Goal: Feedback & Contribution: Submit feedback/report problem

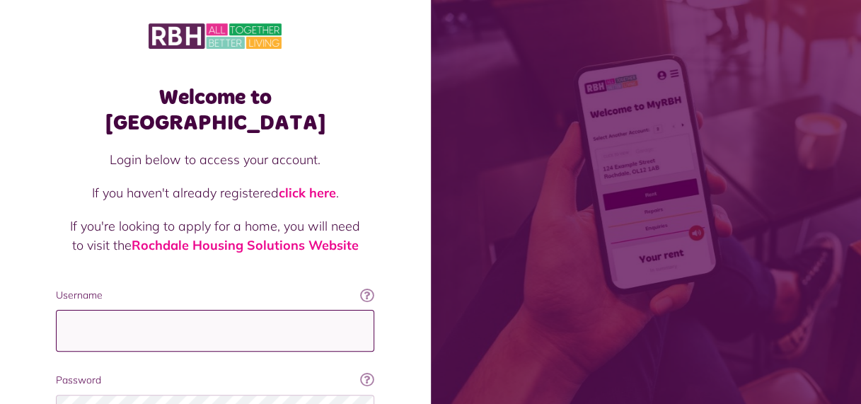
type input "**********"
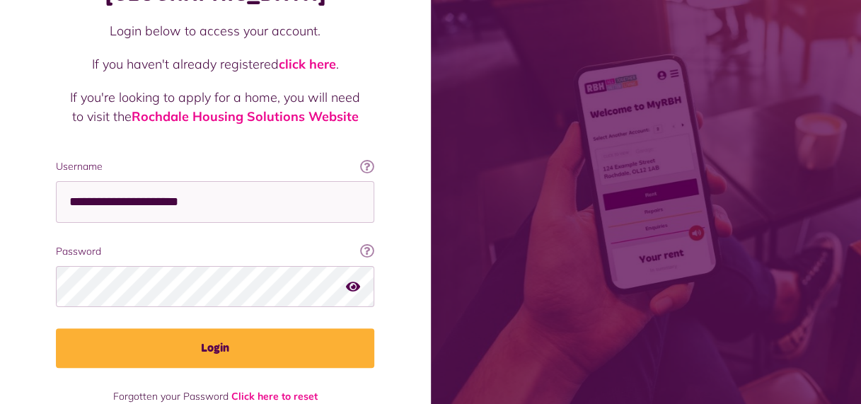
scroll to position [139, 0]
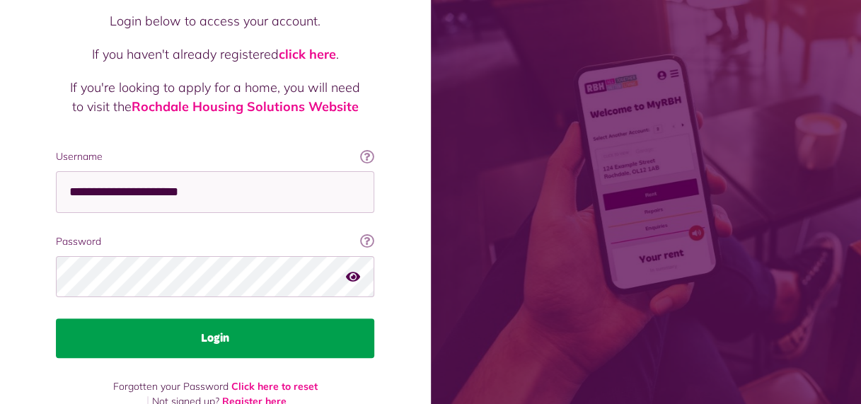
click at [289, 318] on button "Login" at bounding box center [215, 338] width 318 height 40
click at [244, 318] on button "Login" at bounding box center [215, 338] width 318 height 40
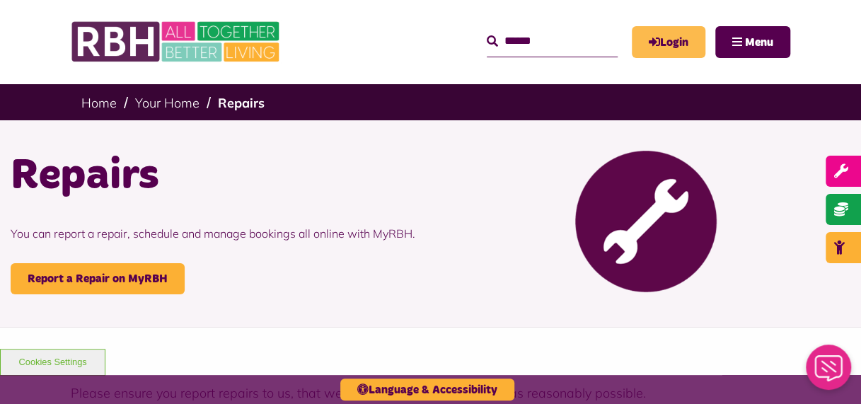
click at [656, 33] on link "Login" at bounding box center [669, 42] width 74 height 32
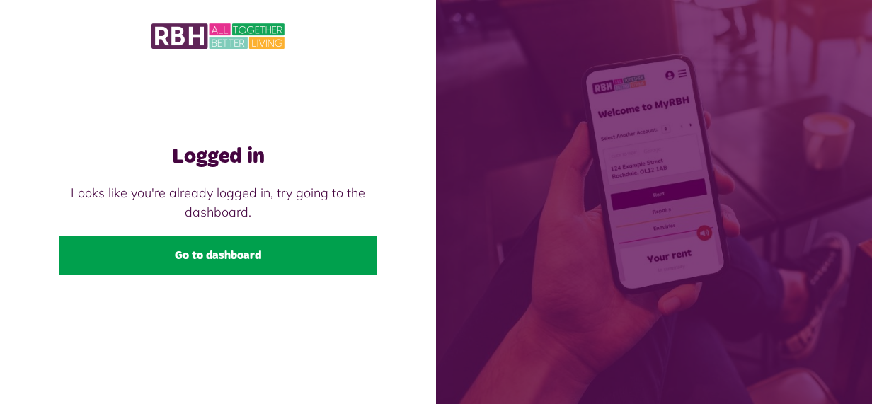
click at [192, 258] on link "Go to dashboard" at bounding box center [218, 256] width 318 height 40
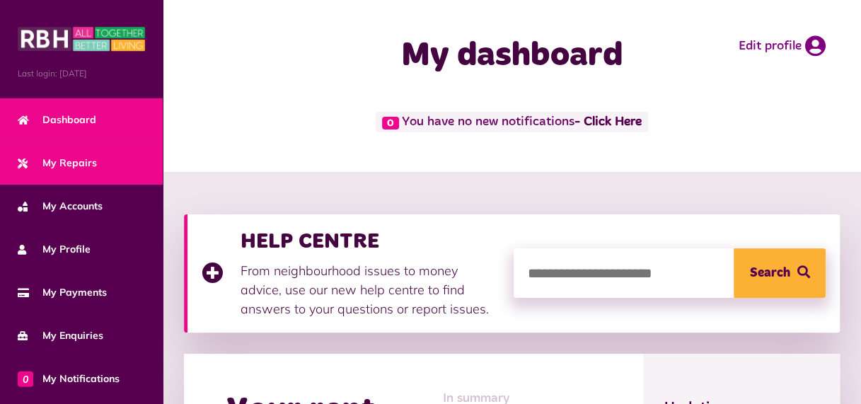
click at [64, 158] on span "My Repairs" at bounding box center [57, 163] width 79 height 15
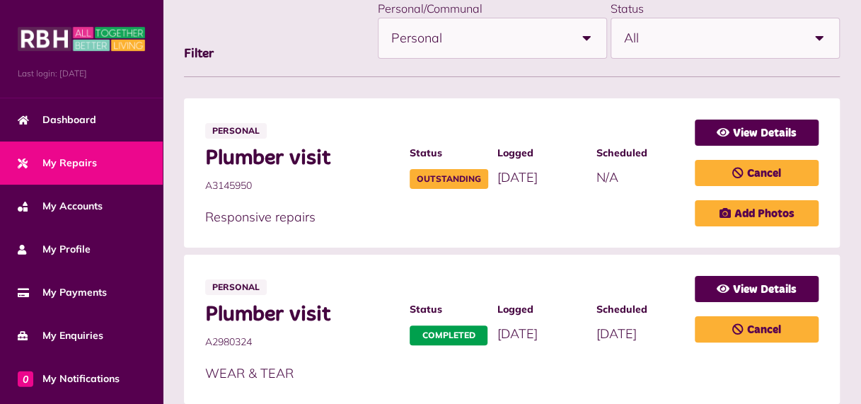
scroll to position [226, 0]
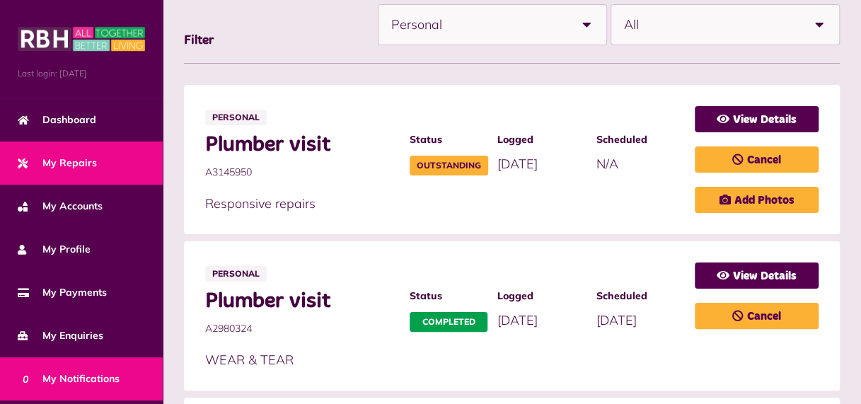
click at [88, 374] on span "0 My Notifications" at bounding box center [69, 378] width 102 height 15
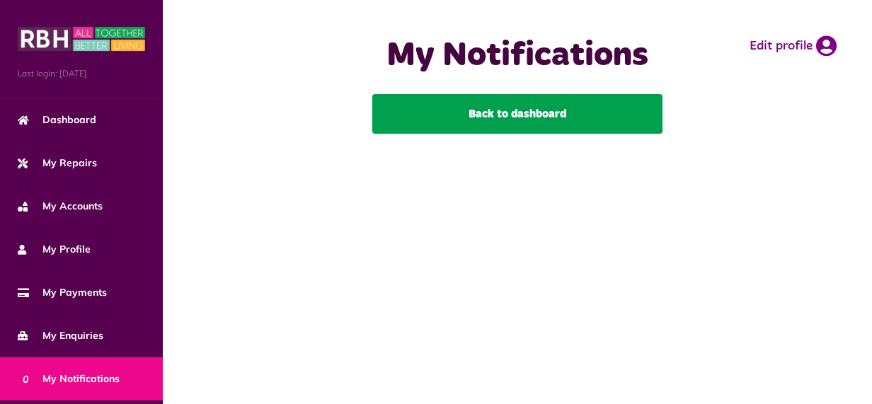
click at [449, 117] on link "Back to dashboard" at bounding box center [517, 114] width 290 height 40
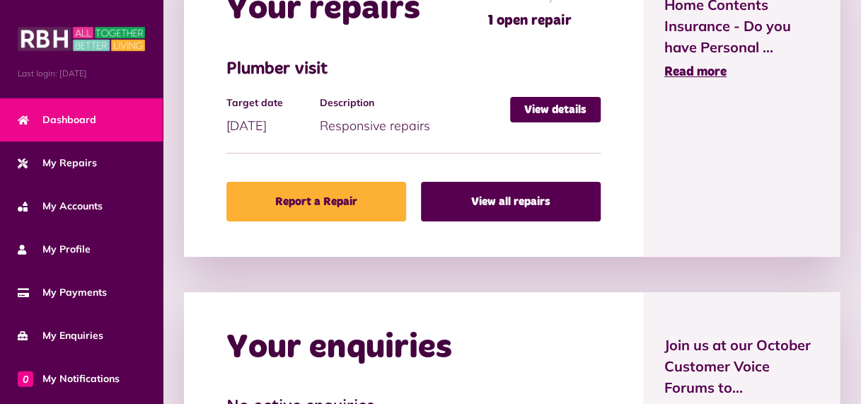
scroll to position [616, 0]
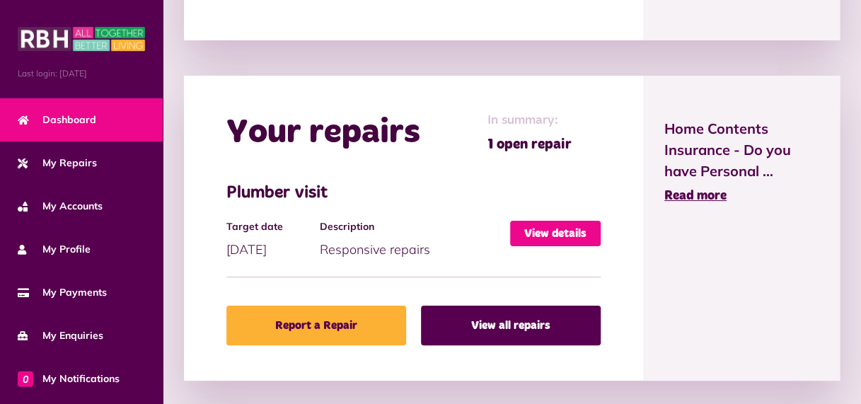
click at [561, 227] on link "View details" at bounding box center [555, 233] width 91 height 25
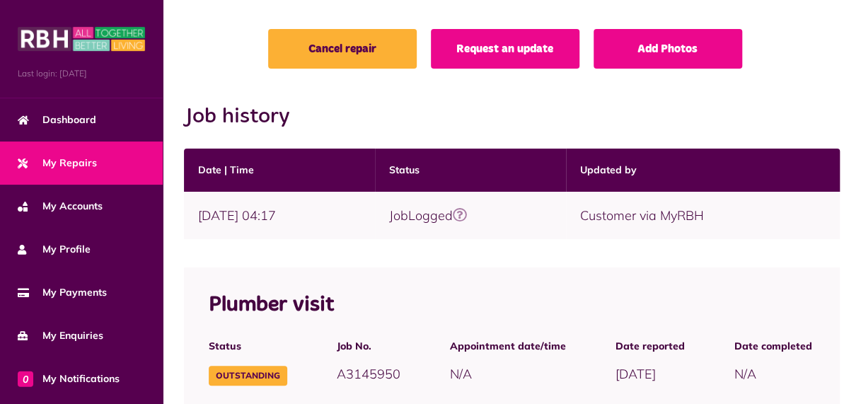
scroll to position [132, 0]
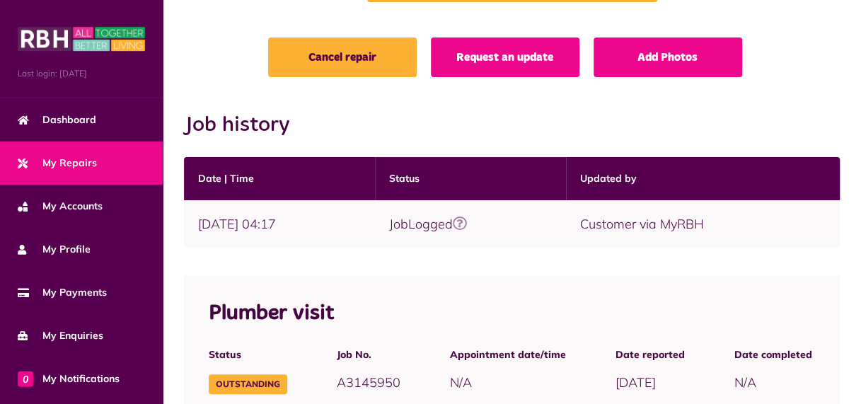
click at [531, 294] on div "Plumber visit" at bounding box center [512, 313] width 656 height 47
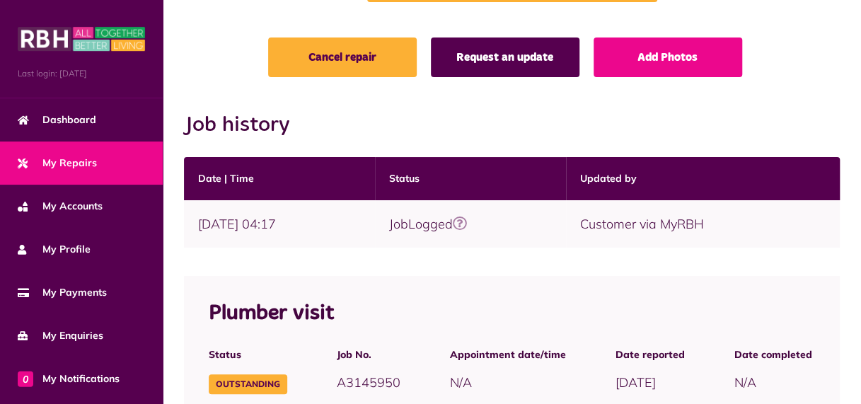
click at [498, 66] on link "Request an update" at bounding box center [505, 58] width 149 height 40
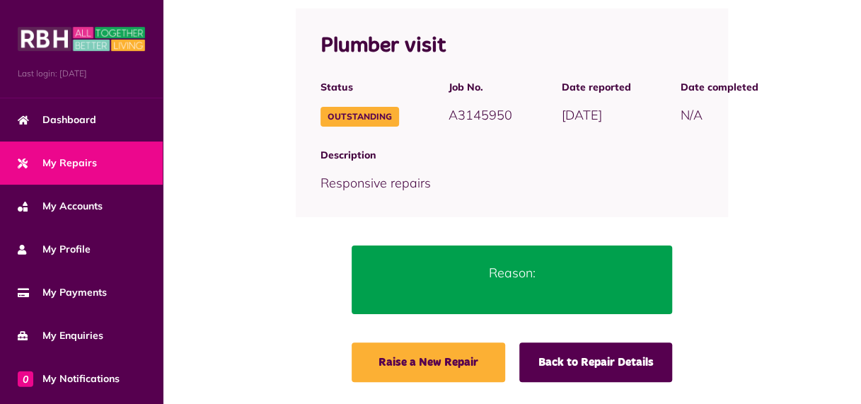
scroll to position [166, 0]
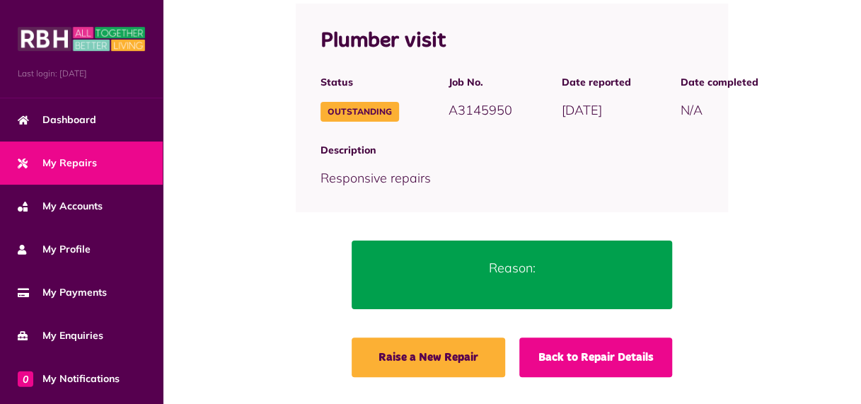
click at [621, 359] on link "Back to Repair Details" at bounding box center [596, 358] width 154 height 40
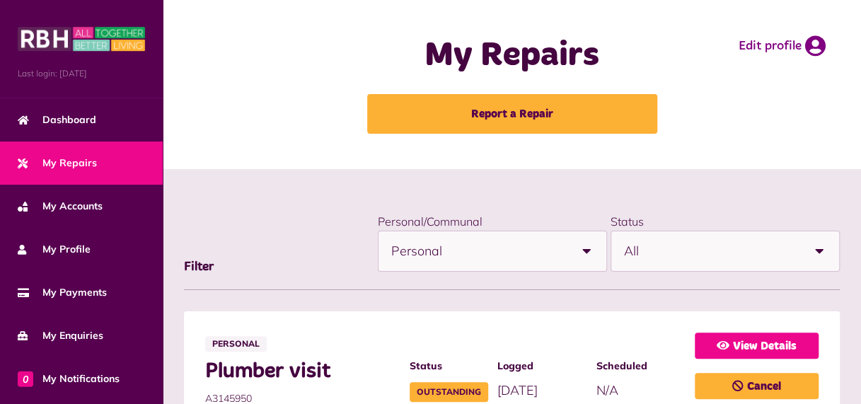
click at [754, 347] on link "View Details" at bounding box center [757, 346] width 124 height 26
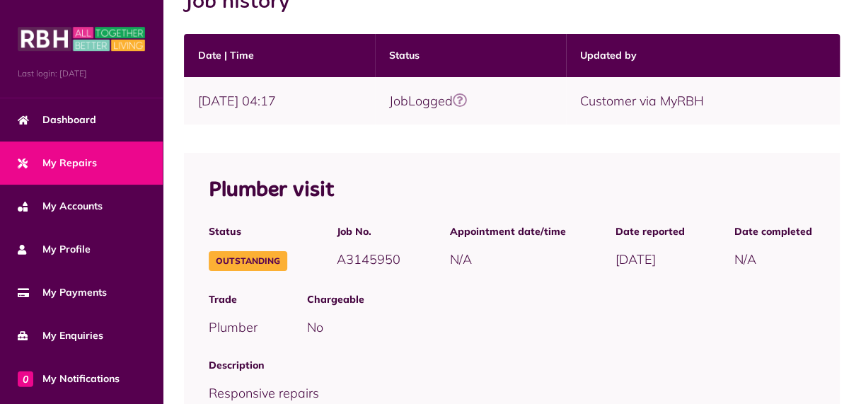
scroll to position [283, 0]
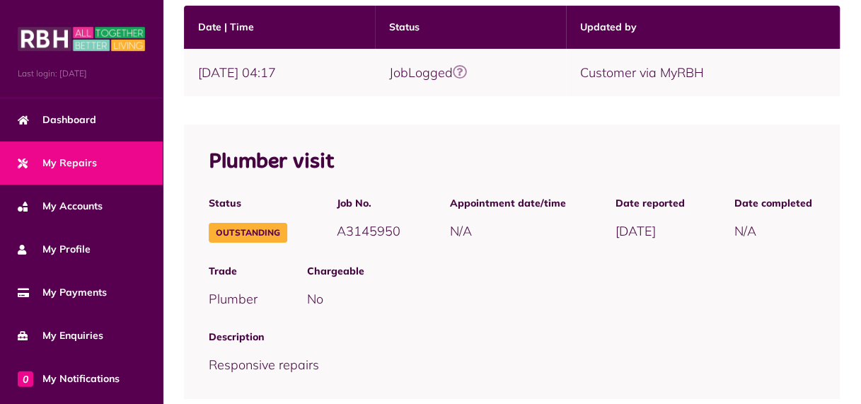
click at [467, 73] on icon at bounding box center [460, 72] width 14 height 14
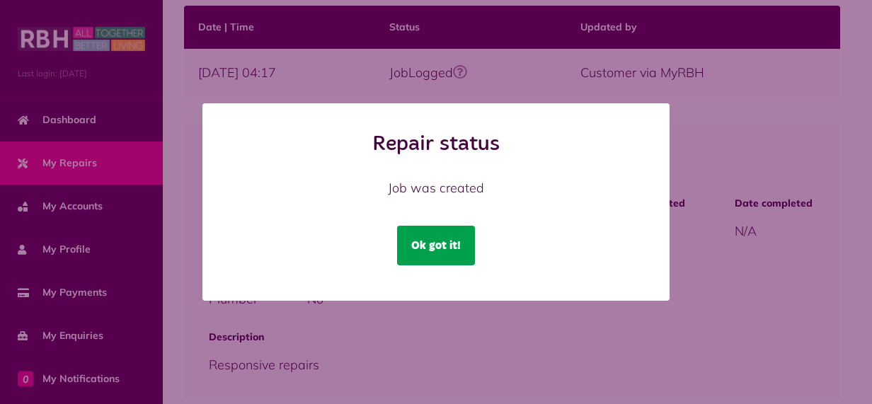
click at [459, 236] on button "Ok got it!" at bounding box center [436, 246] width 78 height 40
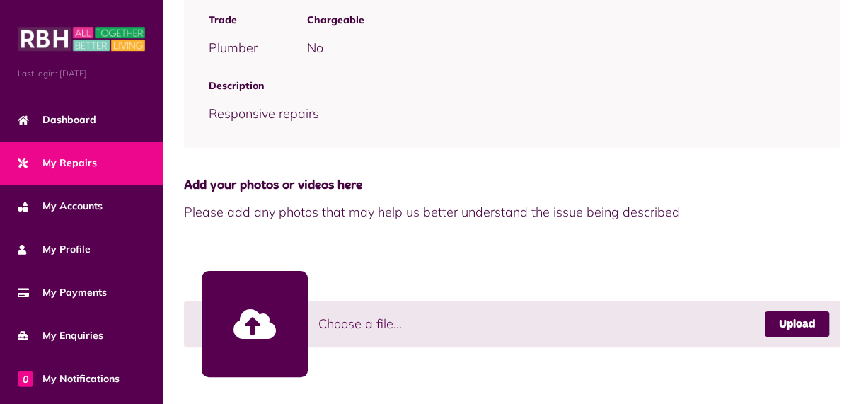
scroll to position [549, 0]
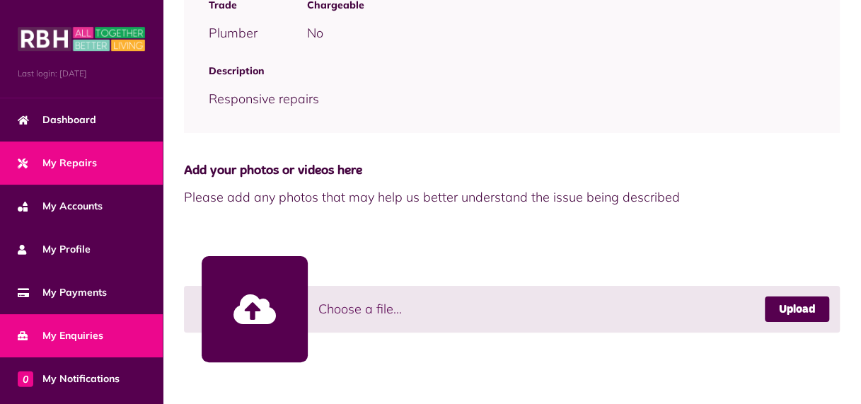
click at [71, 331] on span "My Enquiries" at bounding box center [61, 335] width 86 height 15
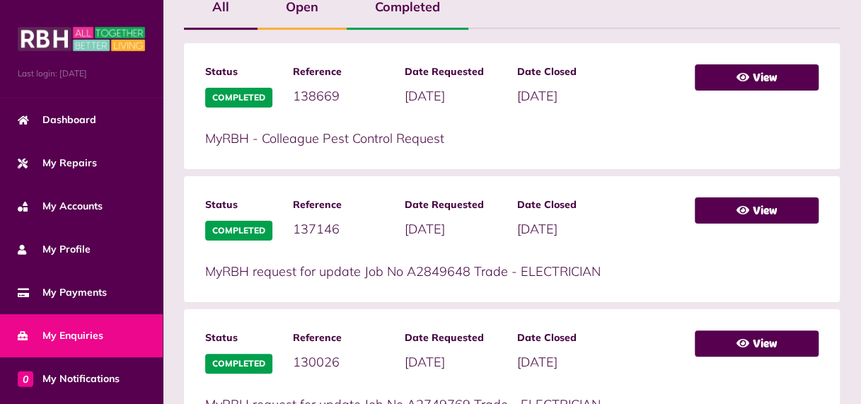
scroll to position [492, 0]
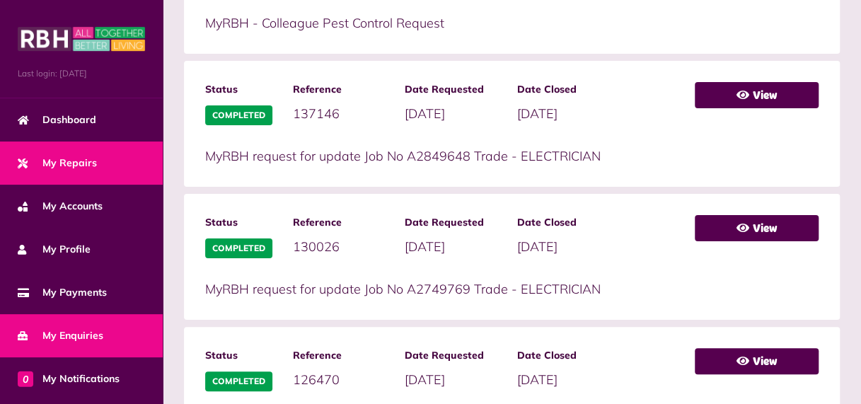
click at [83, 158] on span "My Repairs" at bounding box center [57, 163] width 79 height 15
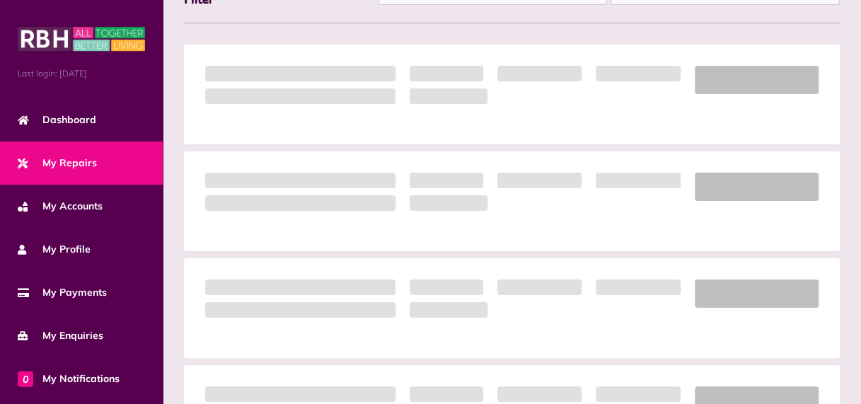
scroll to position [294, 0]
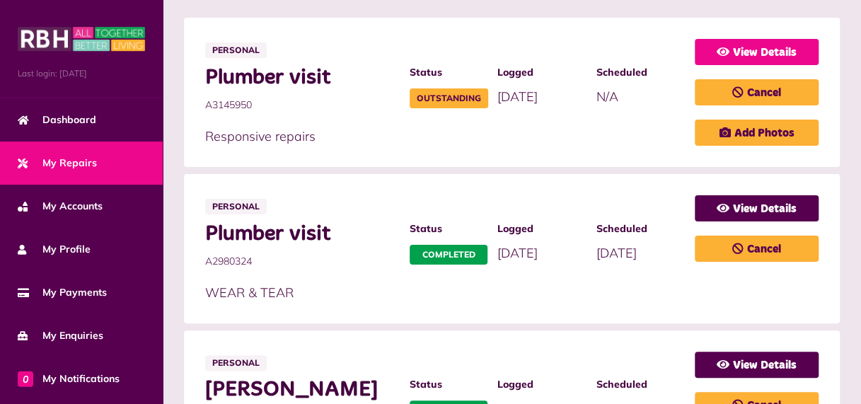
click at [759, 53] on link "View Details" at bounding box center [757, 52] width 124 height 26
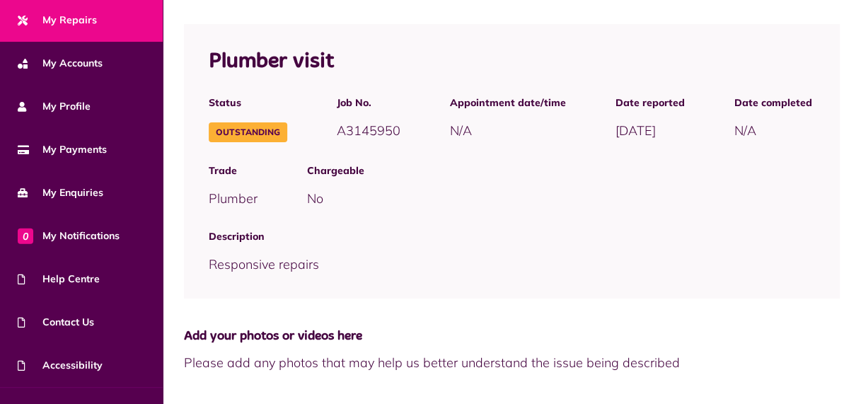
scroll to position [167, 0]
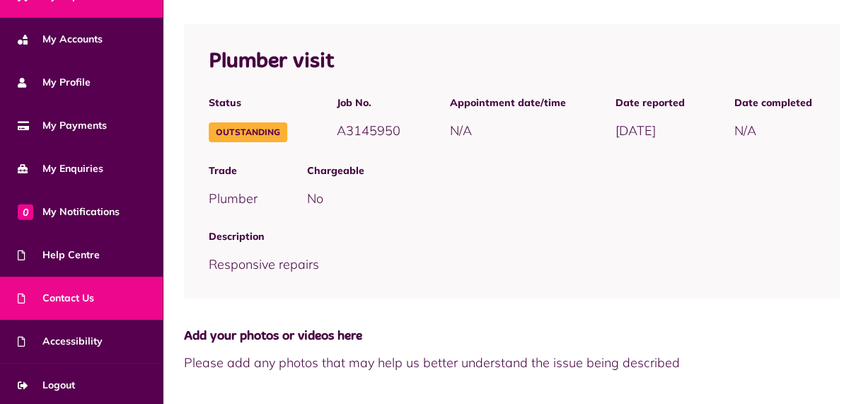
click at [80, 295] on span "Contact Us" at bounding box center [56, 298] width 76 height 15
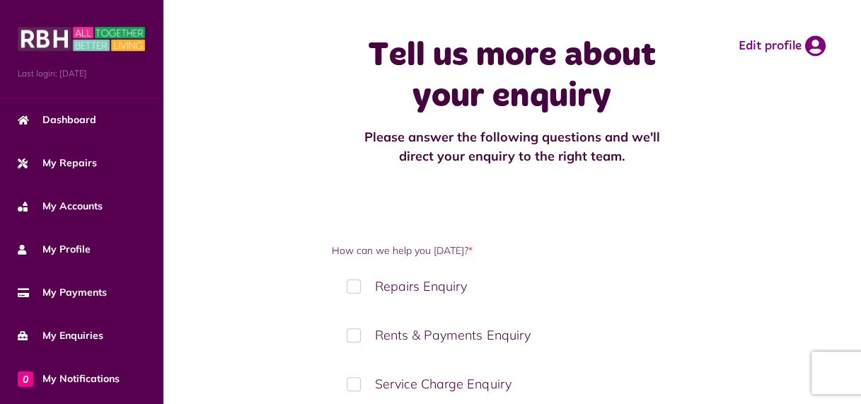
click at [350, 287] on label "Repairs Enquiry" at bounding box center [511, 286] width 359 height 42
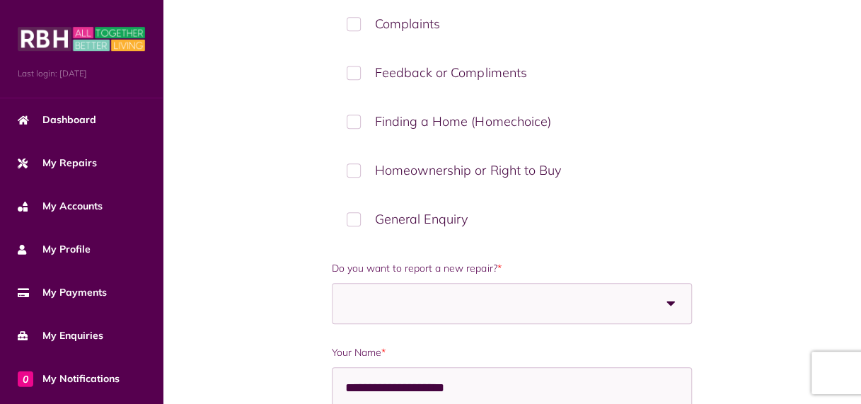
scroll to position [479, 0]
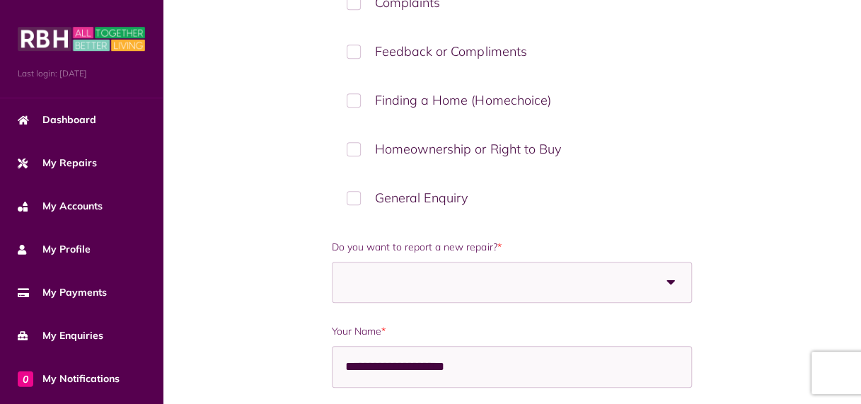
click at [674, 278] on b at bounding box center [672, 283] width 40 height 40
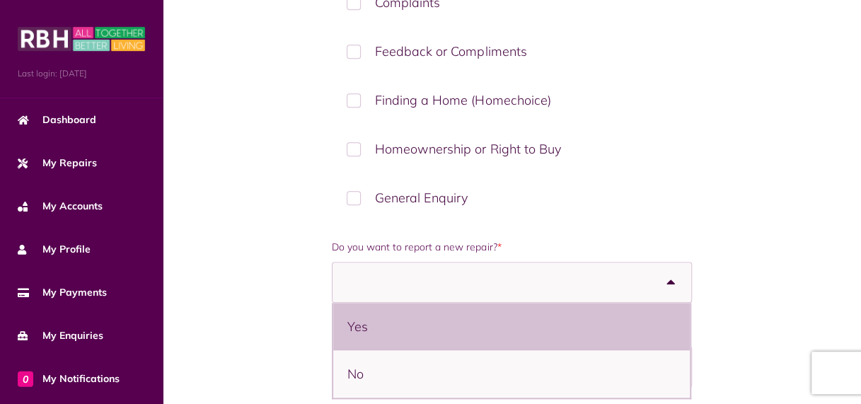
click at [428, 323] on li "Yes" at bounding box center [511, 326] width 357 height 47
select select "***"
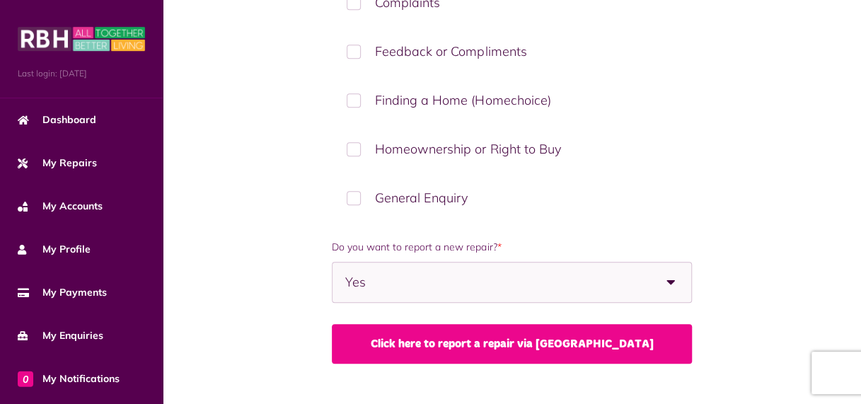
click at [505, 342] on link "Click here to report a repair via MyRBH" at bounding box center [511, 344] width 359 height 40
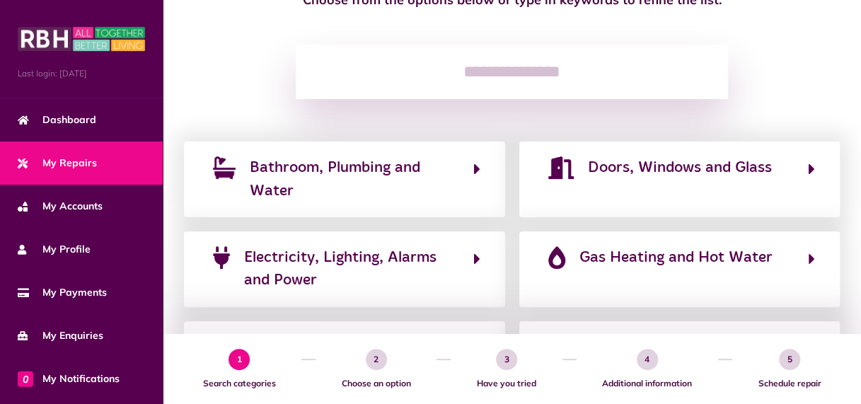
scroll to position [205, 0]
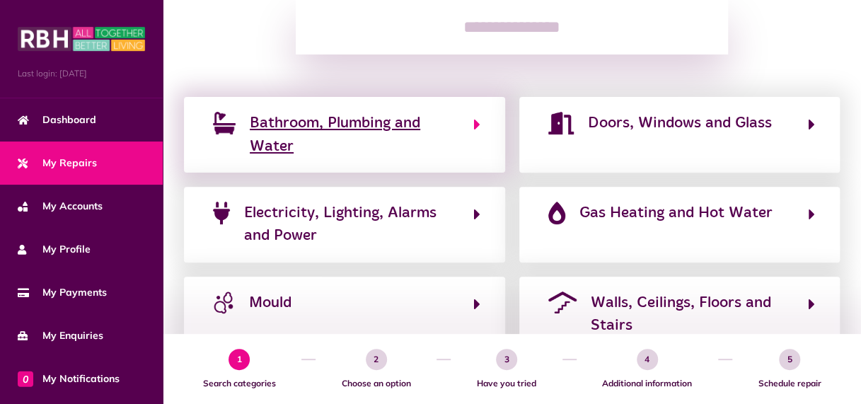
click at [361, 148] on span "Bathroom, Plumbing and Water" at bounding box center [354, 135] width 209 height 46
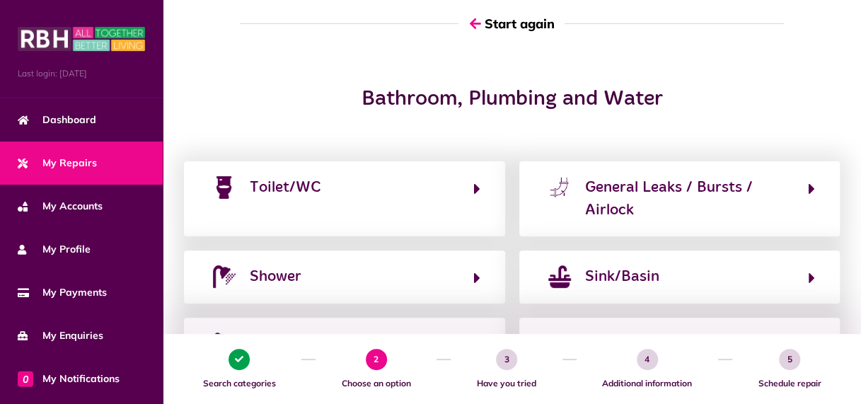
scroll to position [0, 0]
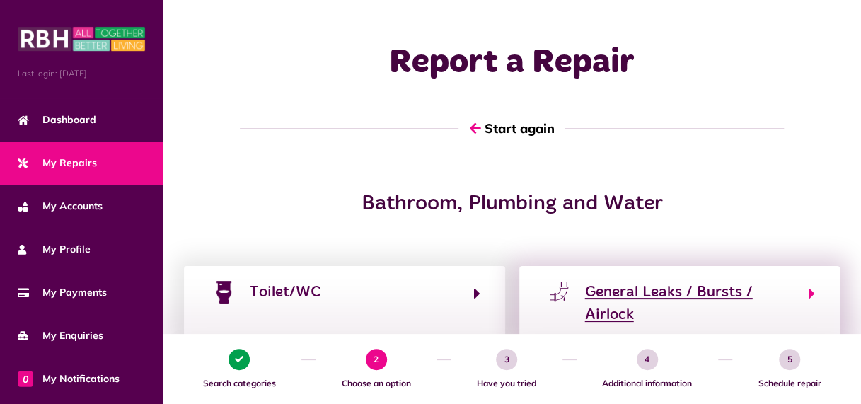
click at [667, 304] on div "General Leaks / Bursts / Airlock" at bounding box center [689, 304] width 209 height 46
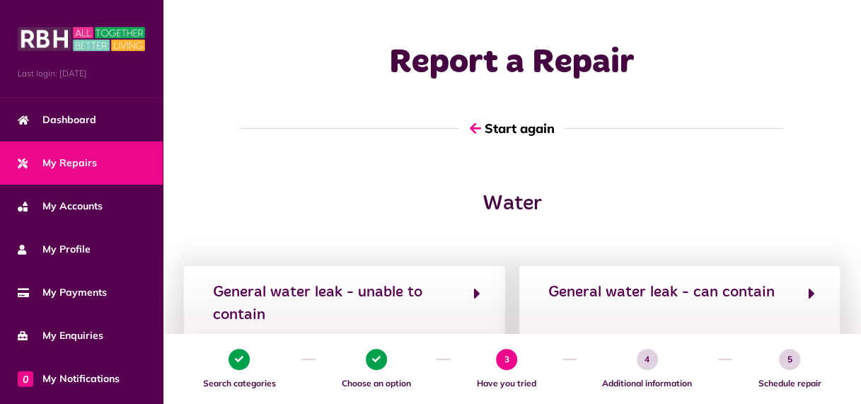
click at [667, 304] on button "General water leak - can contain" at bounding box center [680, 303] width 272 height 47
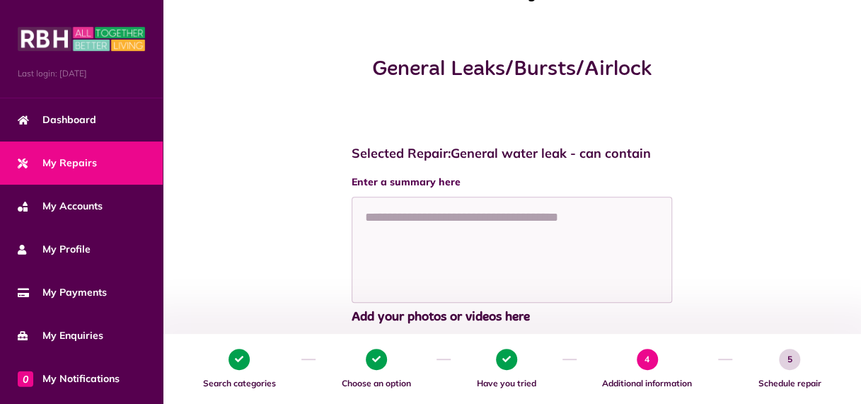
scroll to position [188, 0]
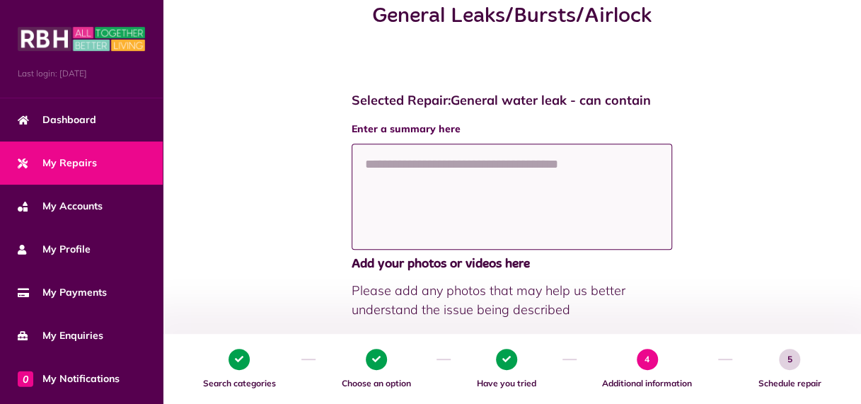
click at [464, 200] on textarea at bounding box center [512, 197] width 321 height 106
click at [453, 185] on textarea at bounding box center [512, 197] width 321 height 106
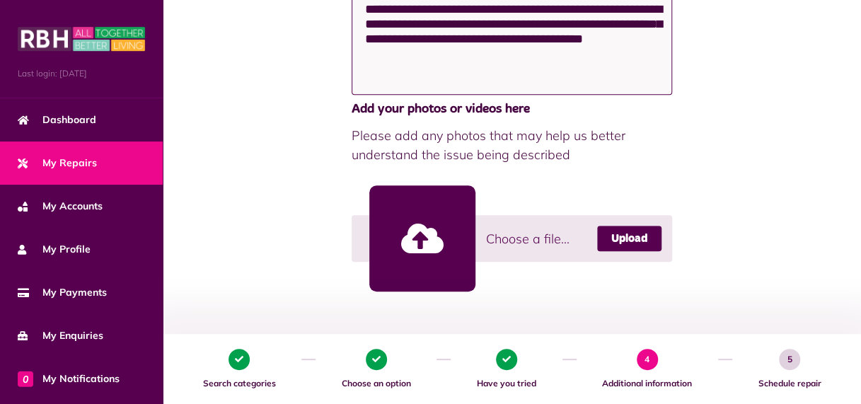
scroll to position [357, 0]
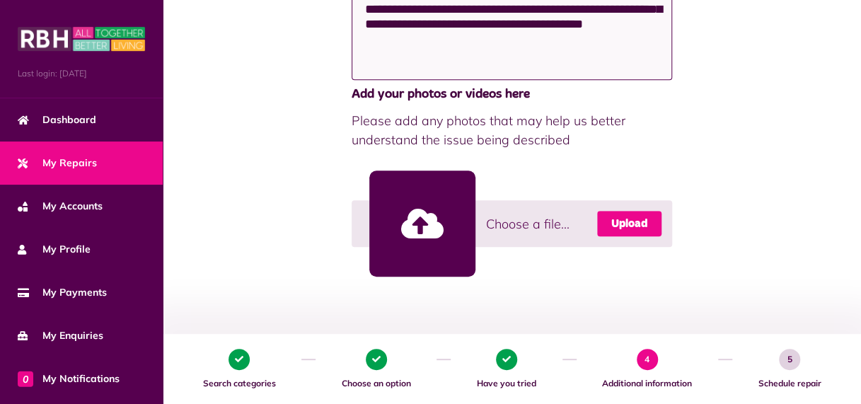
type textarea "**********"
click at [624, 226] on link "Upload" at bounding box center [629, 223] width 64 height 25
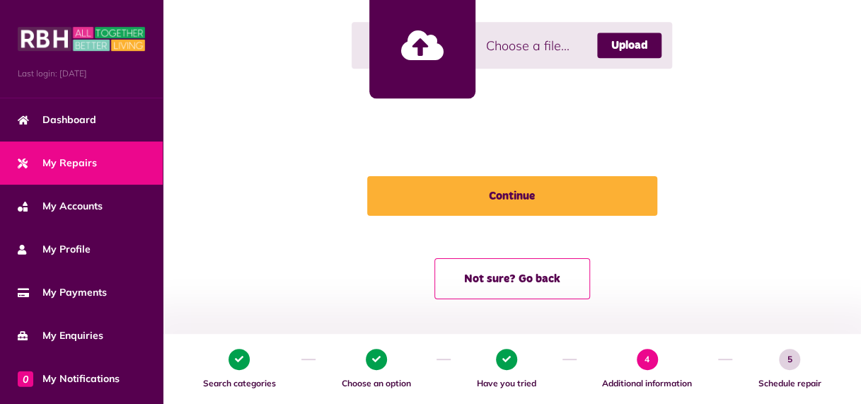
scroll to position [754, 0]
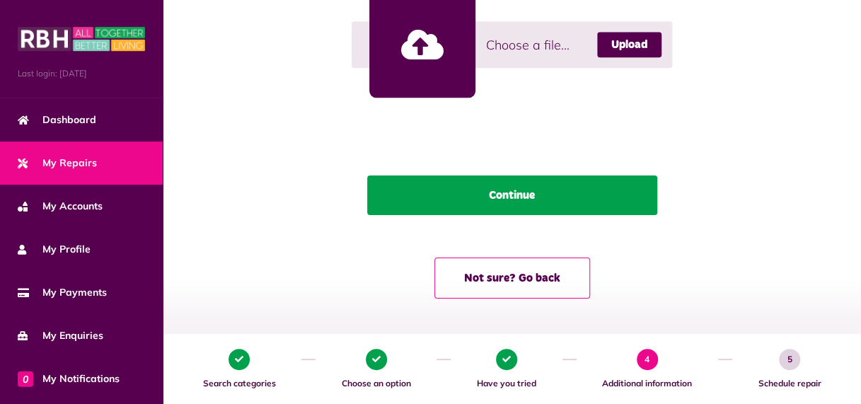
click at [526, 204] on button "Continue" at bounding box center [512, 195] width 290 height 40
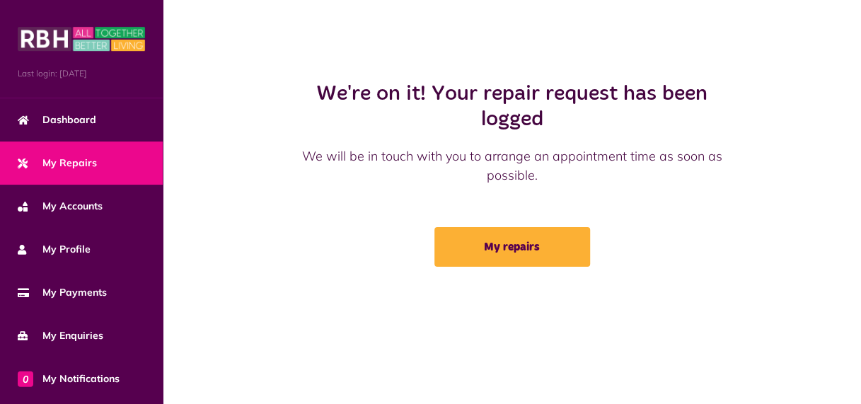
scroll to position [0, 0]
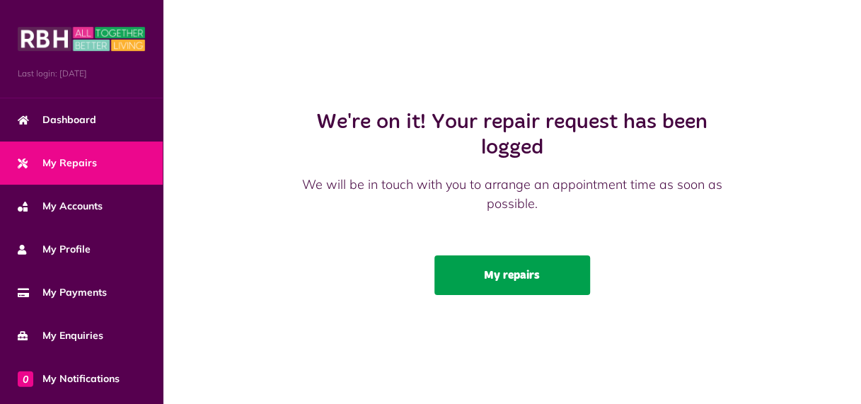
click at [521, 273] on link "My repairs" at bounding box center [512, 275] width 156 height 40
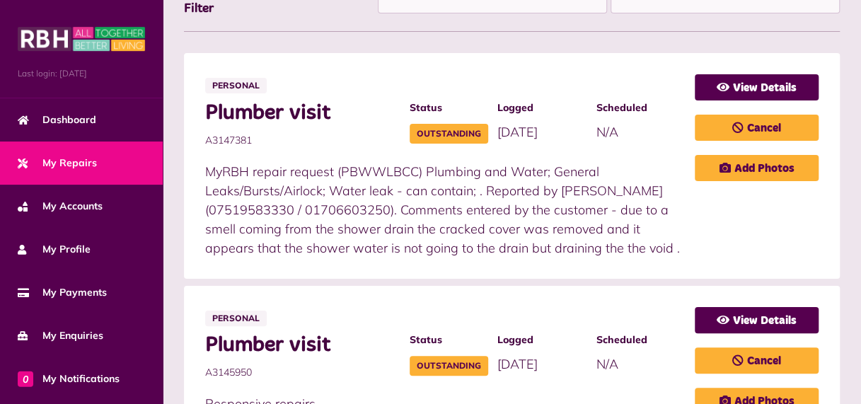
scroll to position [196, 0]
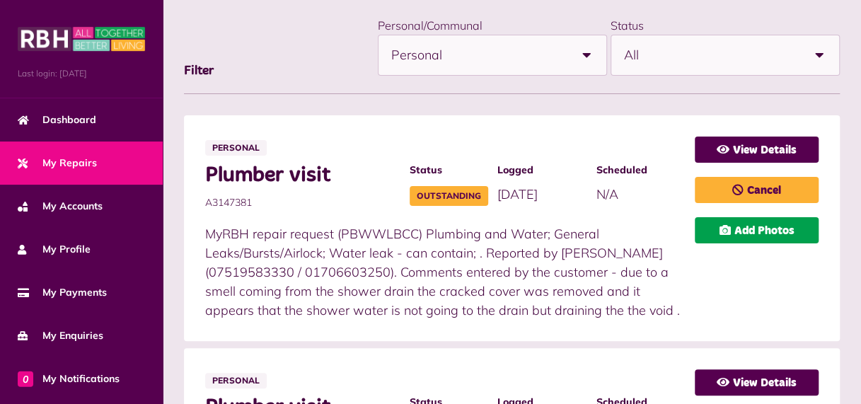
click at [761, 221] on link "Add Photos" at bounding box center [757, 230] width 124 height 26
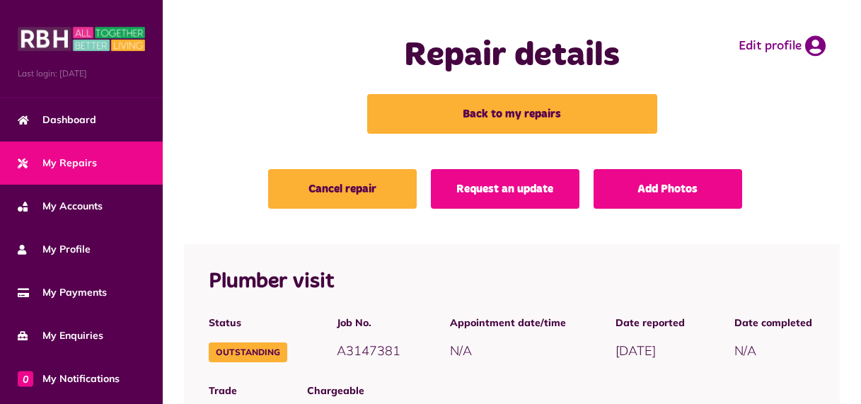
scroll to position [604, 0]
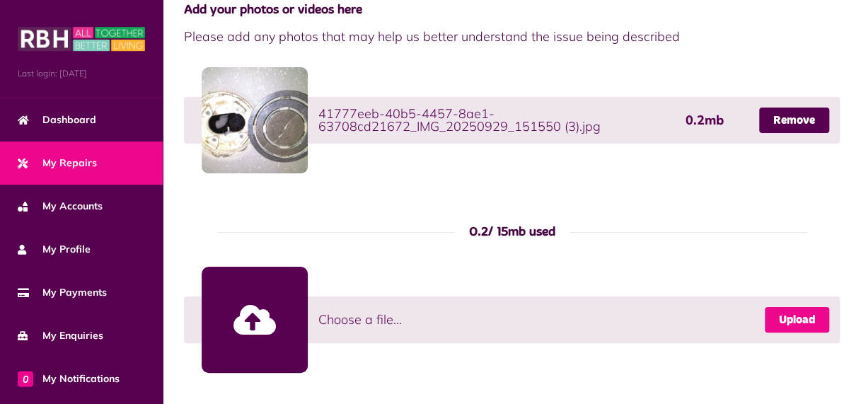
click at [785, 320] on link "Upload" at bounding box center [797, 319] width 64 height 25
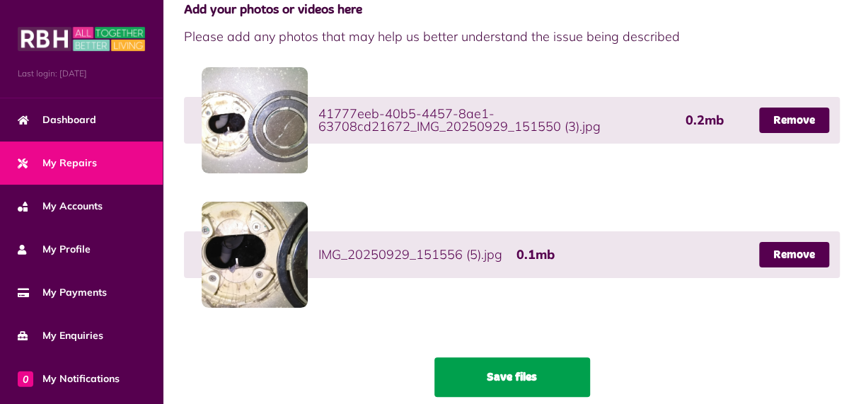
click at [542, 368] on button "Save files" at bounding box center [512, 377] width 156 height 40
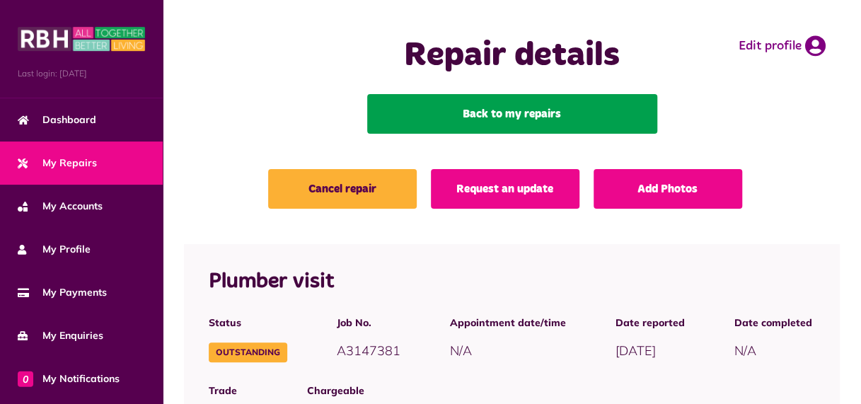
click at [480, 108] on link "Back to my repairs" at bounding box center [512, 114] width 290 height 40
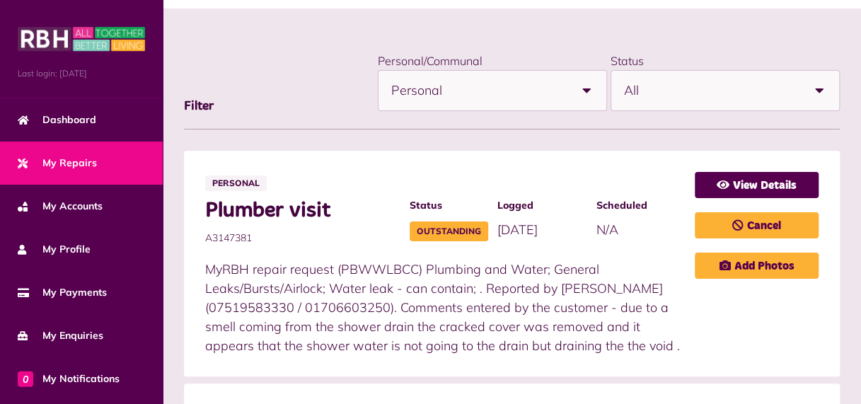
scroll to position [188, 0]
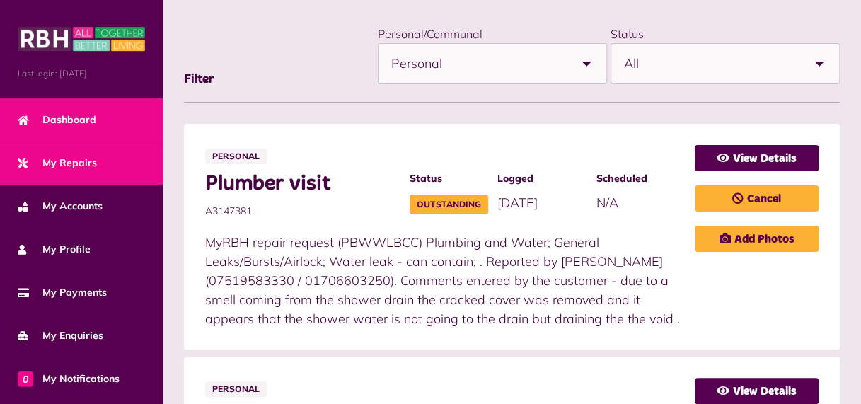
click at [86, 117] on span "Dashboard" at bounding box center [57, 120] width 79 height 15
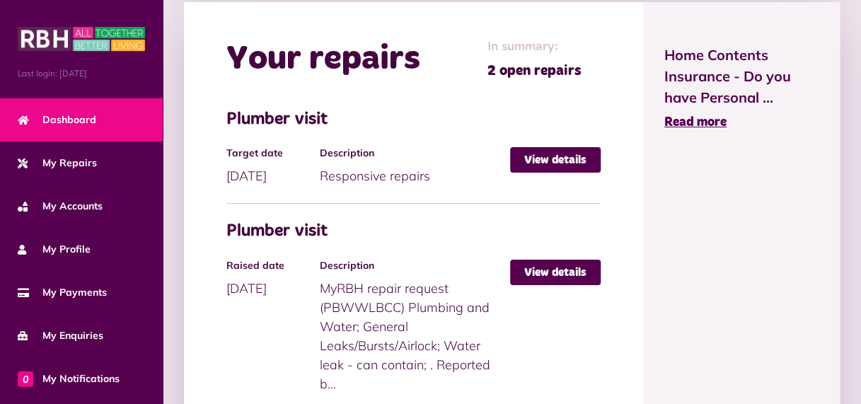
scroll to position [778, 0]
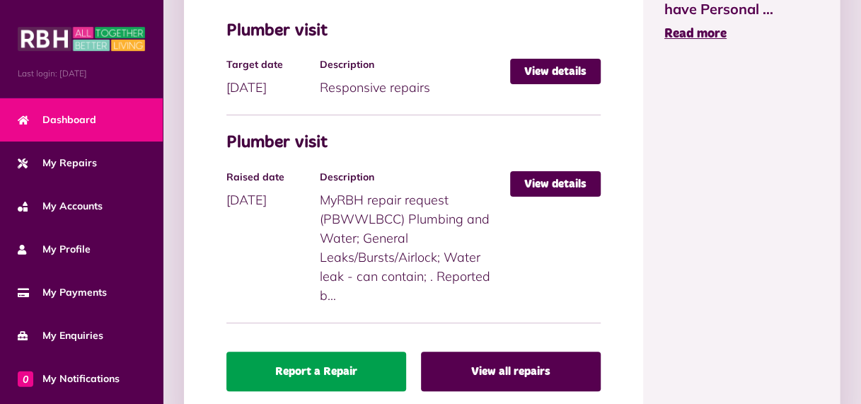
click at [378, 362] on link "Report a Repair" at bounding box center [316, 372] width 180 height 40
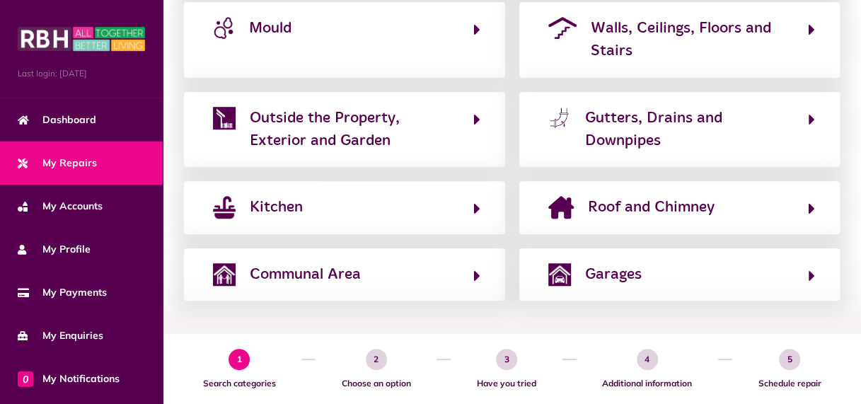
scroll to position [483, 0]
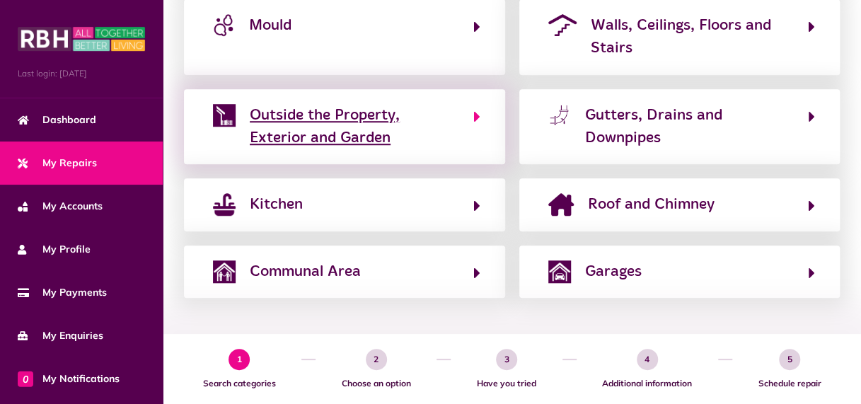
click at [412, 132] on span "Outside the Property, Exterior and Garden" at bounding box center [354, 127] width 209 height 46
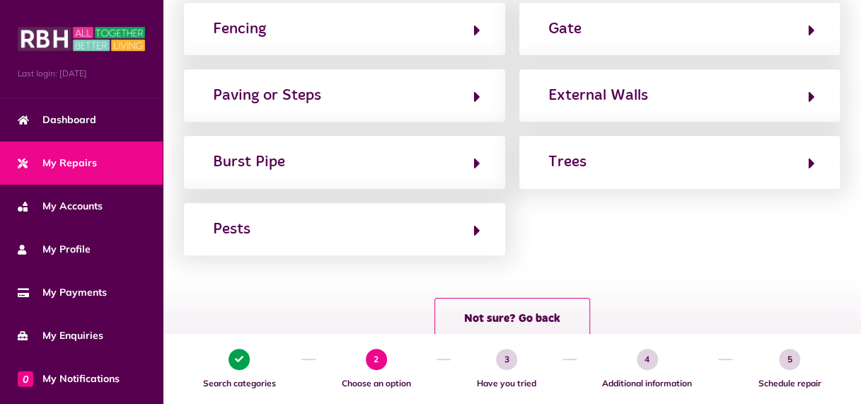
scroll to position [292, 0]
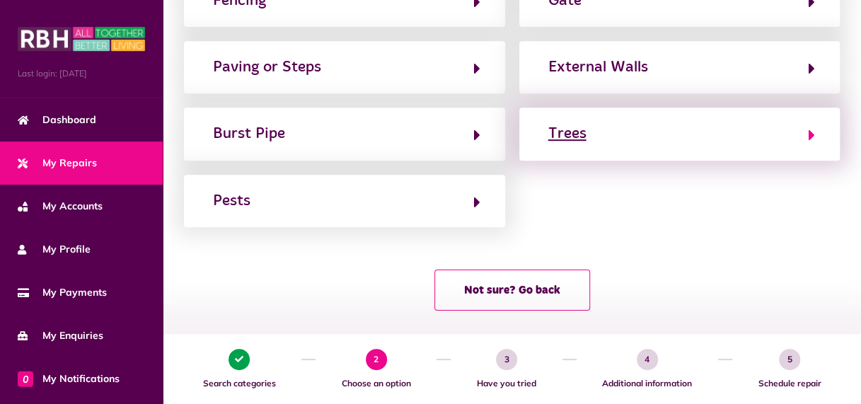
click at [811, 135] on icon "button" at bounding box center [812, 135] width 6 height 17
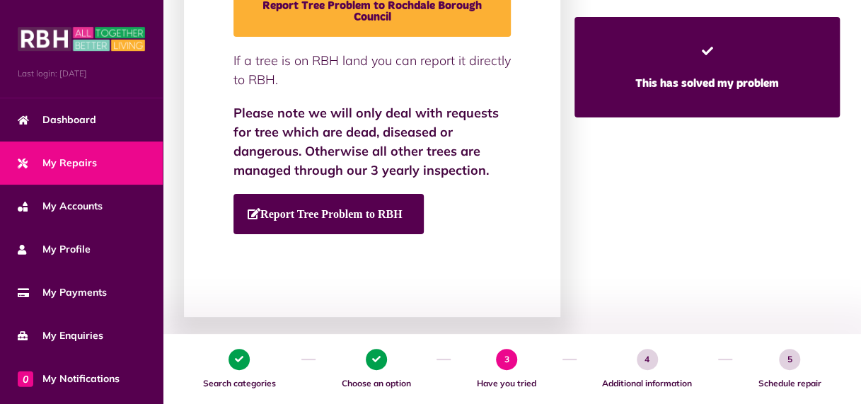
scroll to position [391, 0]
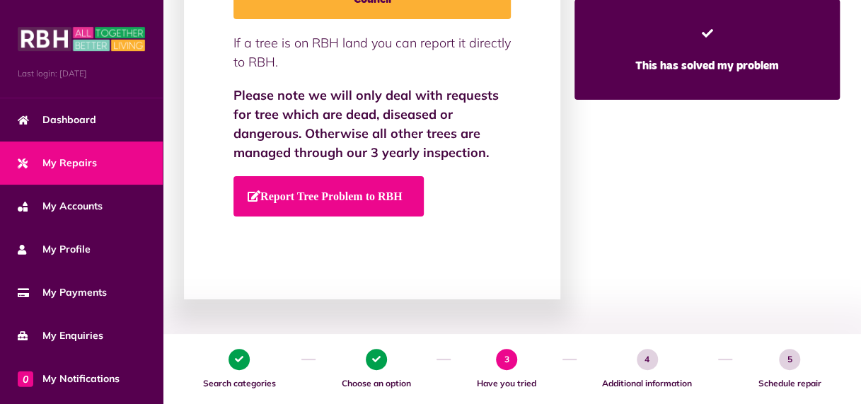
click at [345, 199] on span "Report Tree Problem to RBH" at bounding box center [325, 195] width 155 height 11
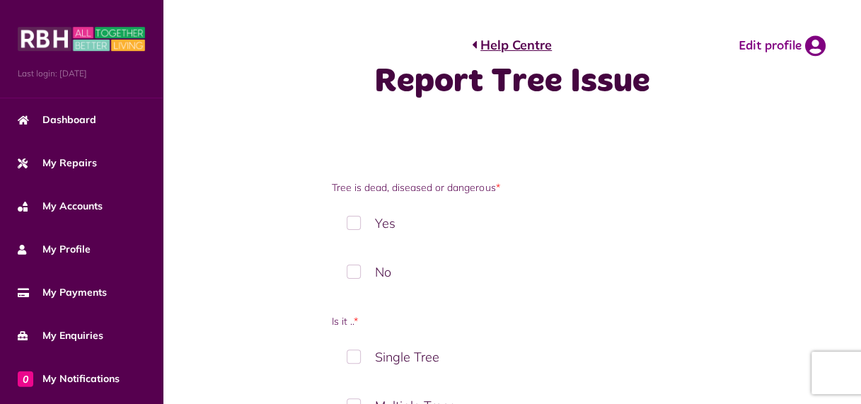
click at [354, 226] on label "Yes" at bounding box center [511, 223] width 359 height 42
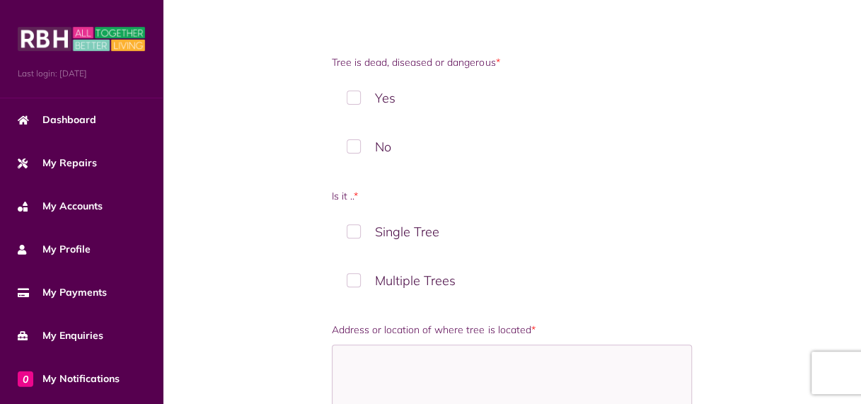
scroll to position [178, 0]
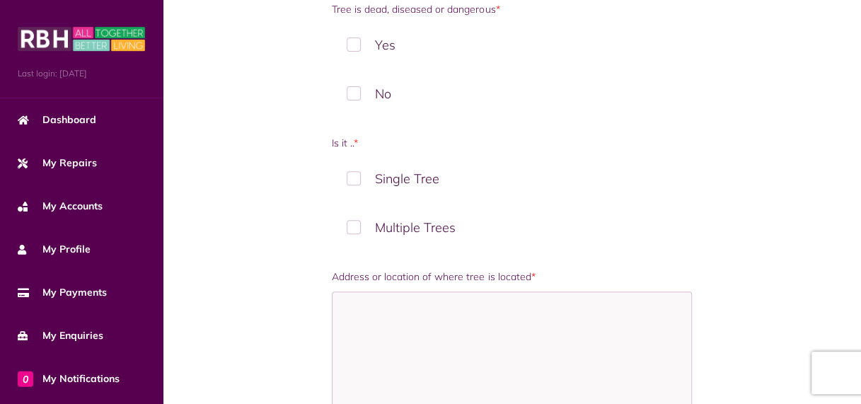
click at [357, 226] on label "Multiple Trees" at bounding box center [511, 228] width 359 height 42
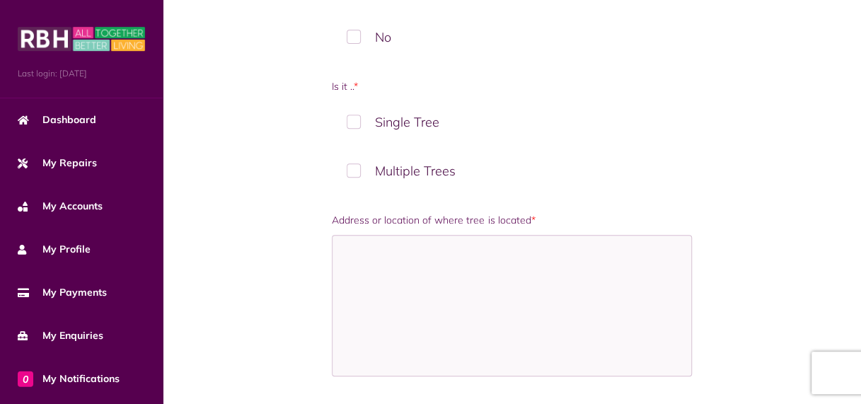
scroll to position [263, 0]
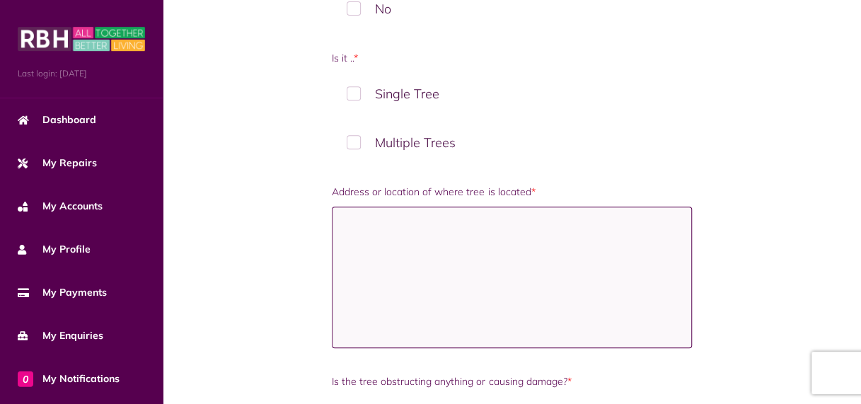
click at [382, 243] on textarea "Address or location of where tree is located *" at bounding box center [511, 278] width 359 height 142
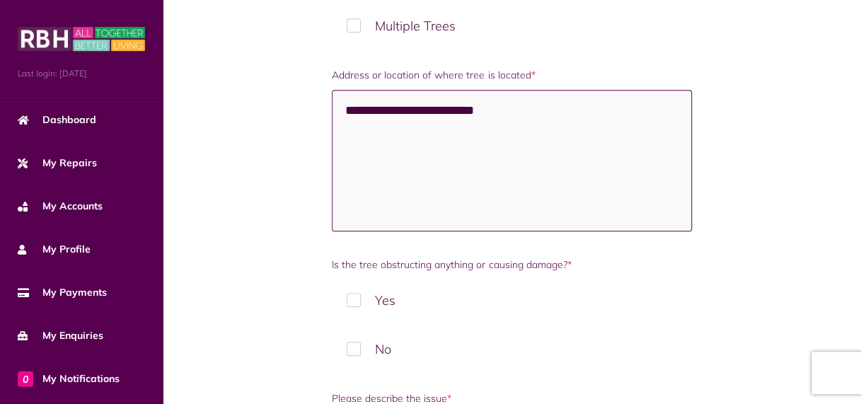
scroll to position [433, 0]
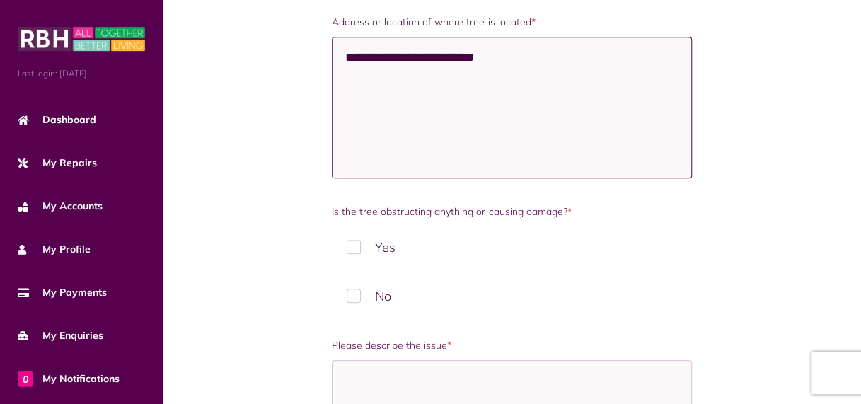
type textarea "**********"
click at [355, 296] on label "No" at bounding box center [511, 296] width 359 height 42
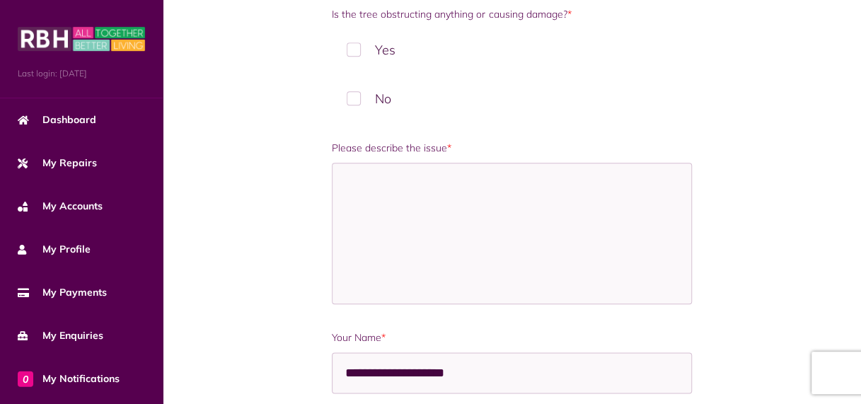
scroll to position [631, 0]
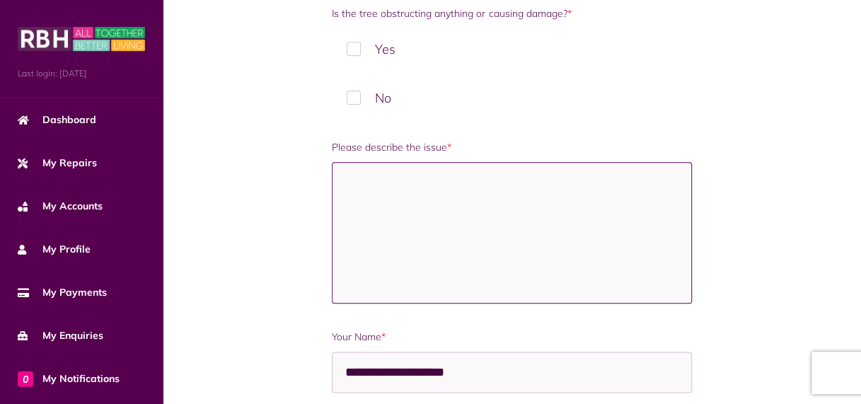
click at [381, 189] on textarea "Please describe the issue *" at bounding box center [511, 233] width 359 height 142
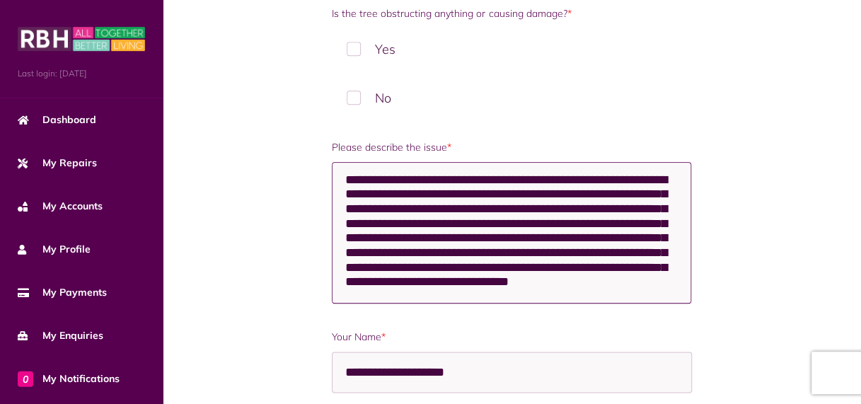
scroll to position [19, 0]
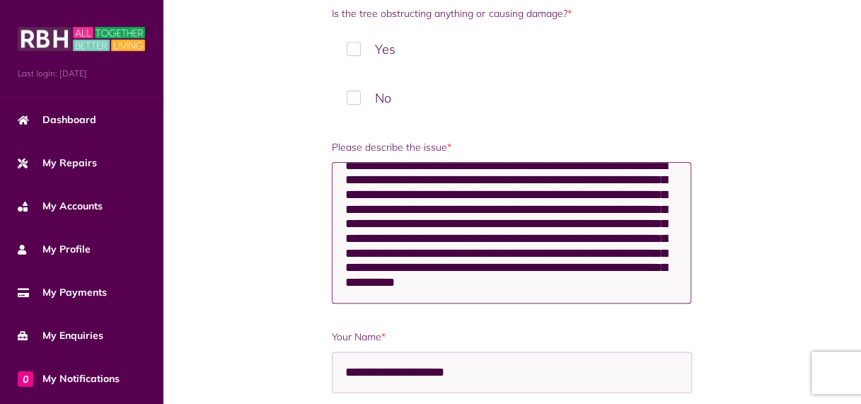
click at [551, 204] on textarea "**********" at bounding box center [511, 233] width 359 height 142
drag, startPoint x: 511, startPoint y: 219, endPoint x: 551, endPoint y: 219, distance: 40.3
click at [551, 219] on textarea "**********" at bounding box center [511, 233] width 359 height 142
click at [538, 219] on textarea "**********" at bounding box center [511, 233] width 359 height 142
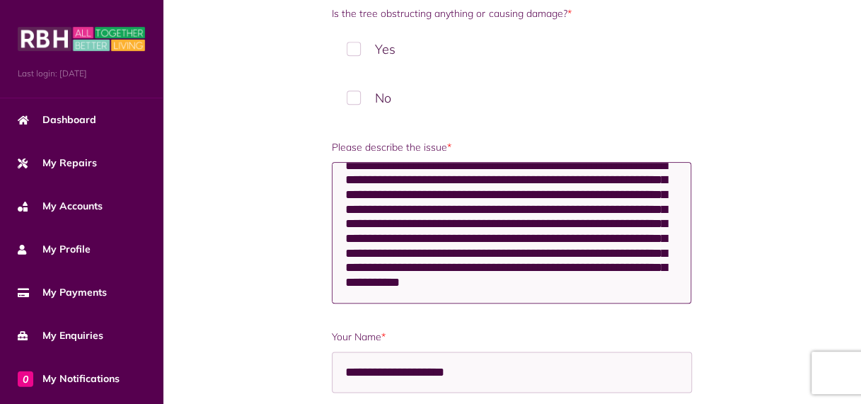
drag, startPoint x: 508, startPoint y: 220, endPoint x: 549, endPoint y: 219, distance: 41.0
click at [549, 219] on textarea "**********" at bounding box center [511, 233] width 359 height 142
click at [532, 221] on textarea "**********" at bounding box center [511, 233] width 359 height 142
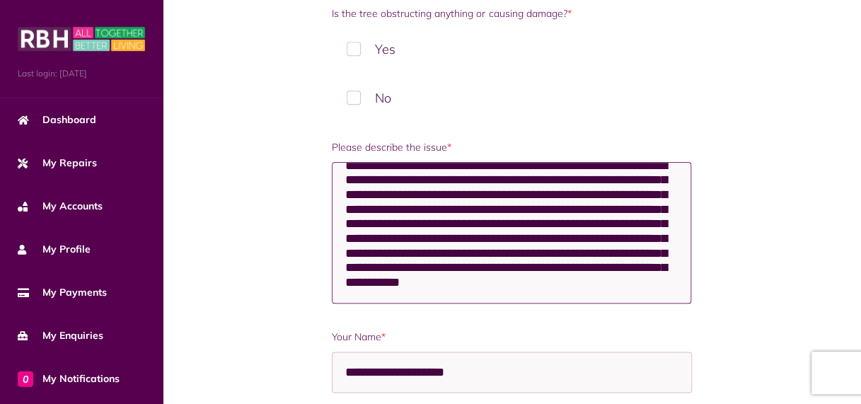
click at [532, 221] on textarea "**********" at bounding box center [511, 233] width 359 height 142
click at [553, 219] on textarea "**********" at bounding box center [511, 233] width 359 height 142
click at [530, 219] on textarea "**********" at bounding box center [511, 233] width 359 height 142
click at [514, 220] on textarea "**********" at bounding box center [511, 233] width 359 height 142
click at [550, 218] on textarea "**********" at bounding box center [511, 233] width 359 height 142
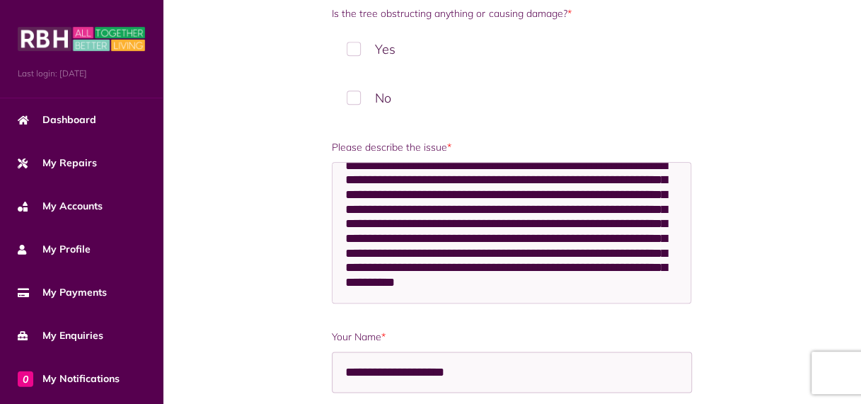
click at [736, 268] on div "Tree is dead, diseased or dangerous * Yes No RBH will only accept request to in…" at bounding box center [511, 407] width 539 height 1717
click at [217, 70] on div "Tree is dead, diseased or dangerous * Yes No RBH will only accept request to in…" at bounding box center [512, 407] width 698 height 1801
click at [212, 47] on div "Tree is dead, diseased or dangerous * Yes No RBH will only accept request to in…" at bounding box center [512, 407] width 698 height 1801
click at [194, 359] on div "Tree is dead, diseased or dangerous * Yes No RBH will only accept request to in…" at bounding box center [512, 407] width 698 height 1801
click at [543, 217] on textarea "**********" at bounding box center [511, 233] width 359 height 142
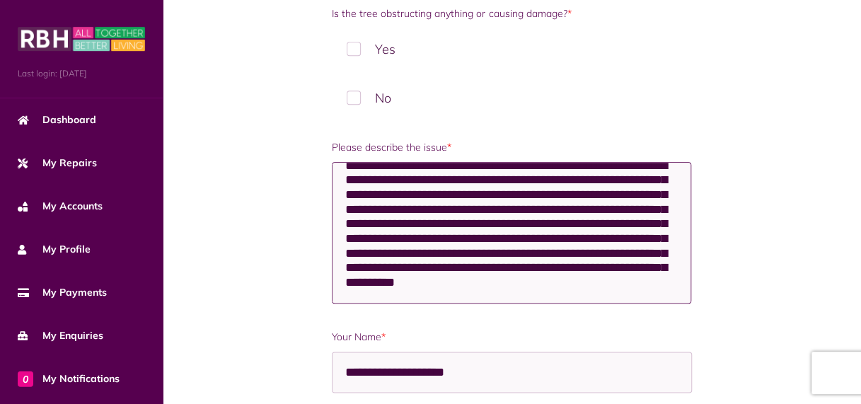
click at [409, 250] on textarea "**********" at bounding box center [511, 233] width 359 height 142
click at [603, 231] on textarea "**********" at bounding box center [511, 233] width 359 height 142
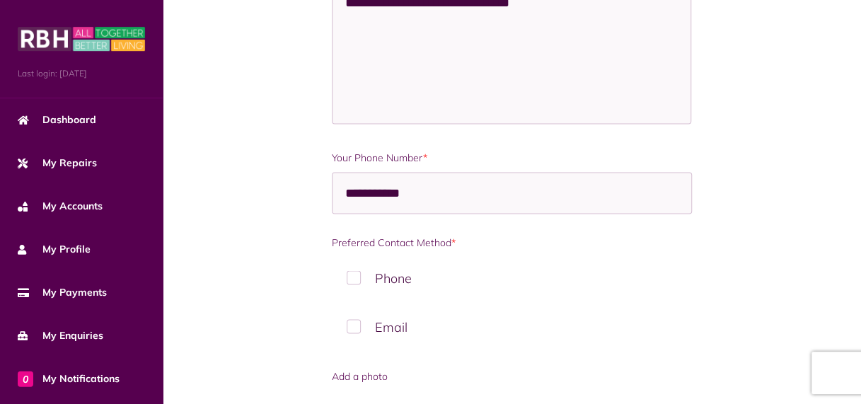
scroll to position [1197, 0]
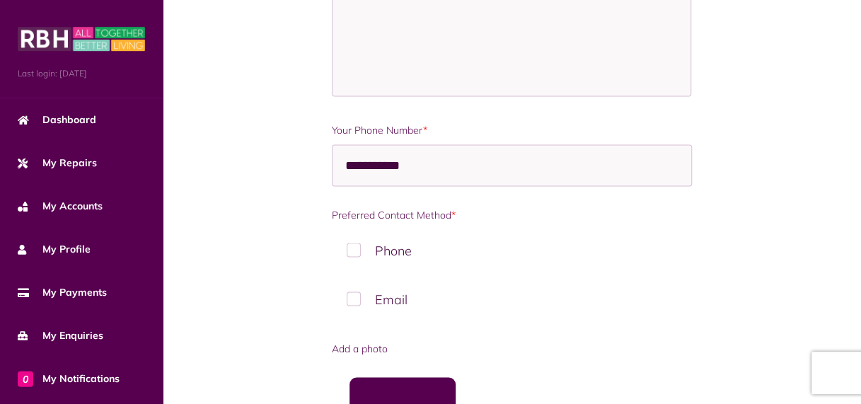
type textarea "**********"
click at [356, 297] on label "Email" at bounding box center [511, 299] width 359 height 42
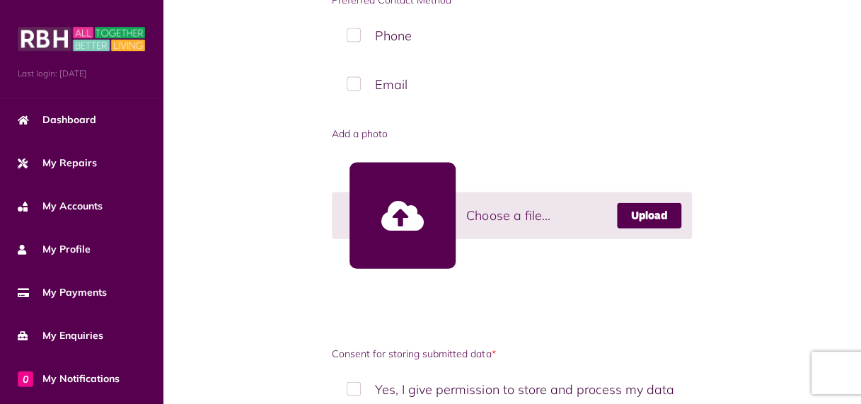
scroll to position [1420, 0]
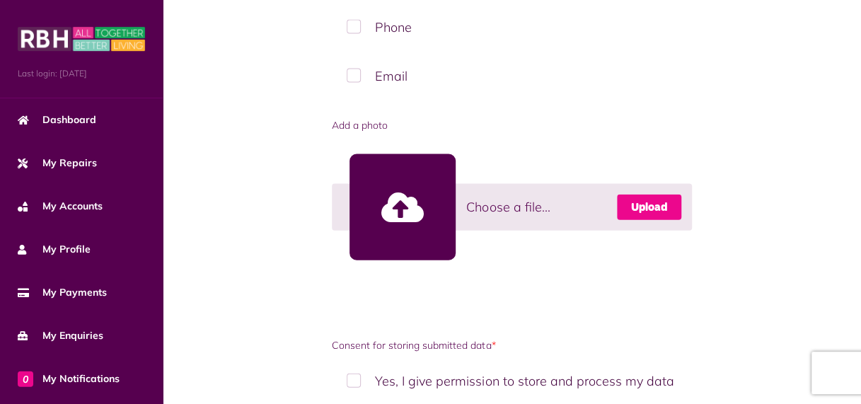
click at [640, 199] on link "Upload" at bounding box center [649, 207] width 64 height 25
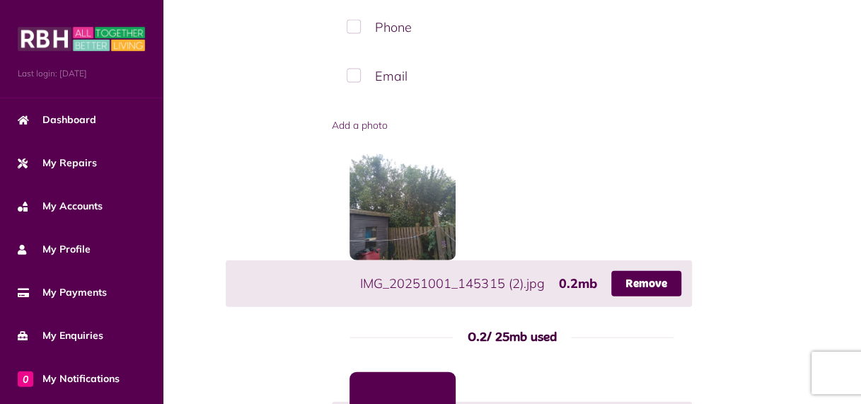
drag, startPoint x: 727, startPoint y: 346, endPoint x: 866, endPoint y: 398, distance: 148.2
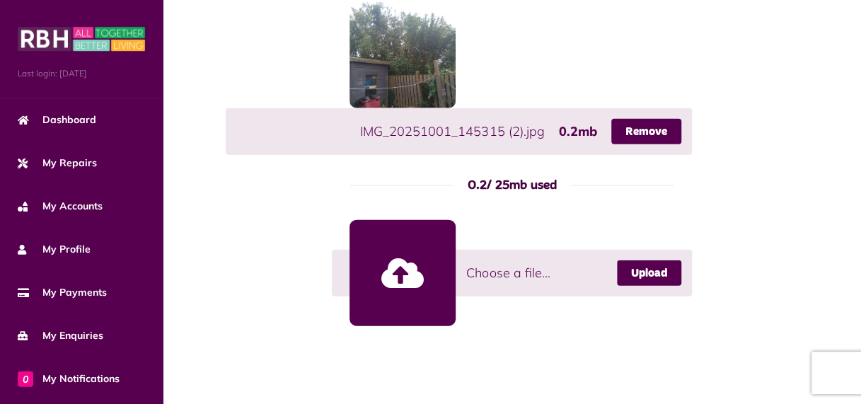
scroll to position [1608, 0]
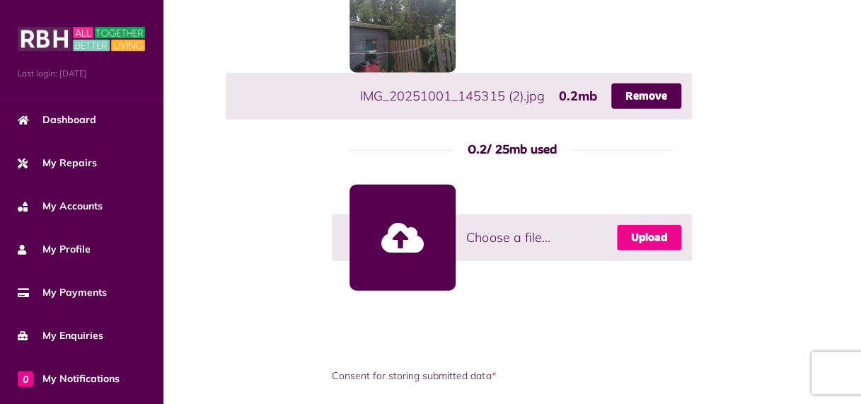
click at [656, 233] on link "Upload" at bounding box center [649, 237] width 64 height 25
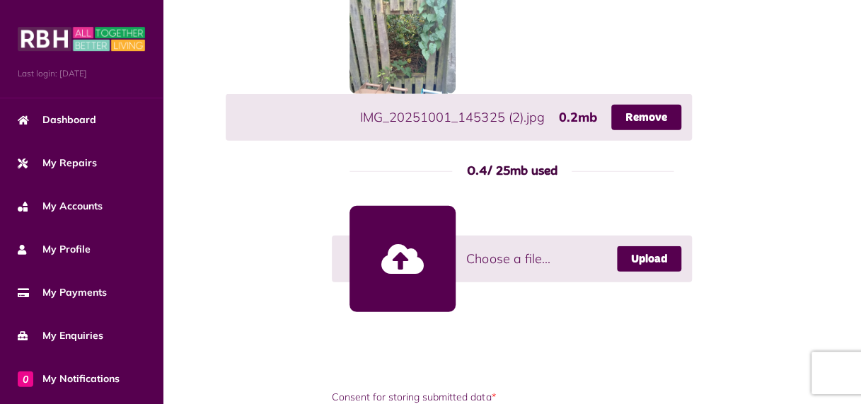
scroll to position [1777, 0]
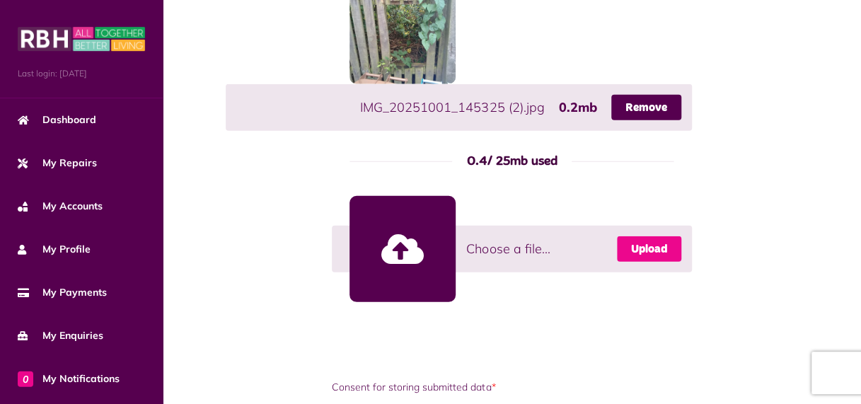
click at [653, 250] on link "Upload" at bounding box center [649, 248] width 64 height 25
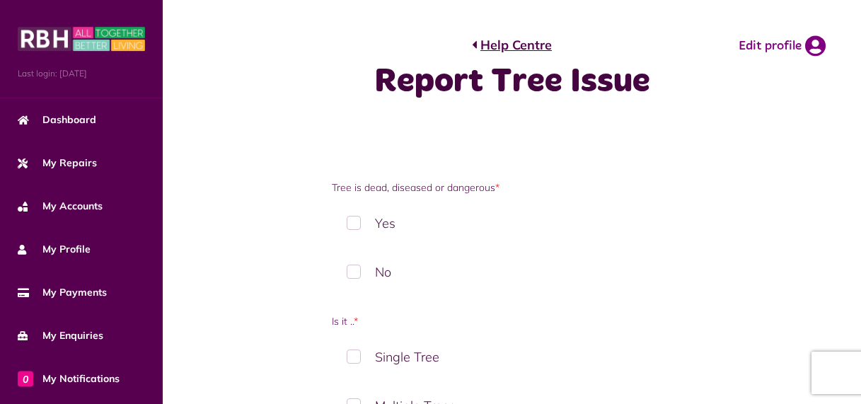
scroll to position [1721, 0]
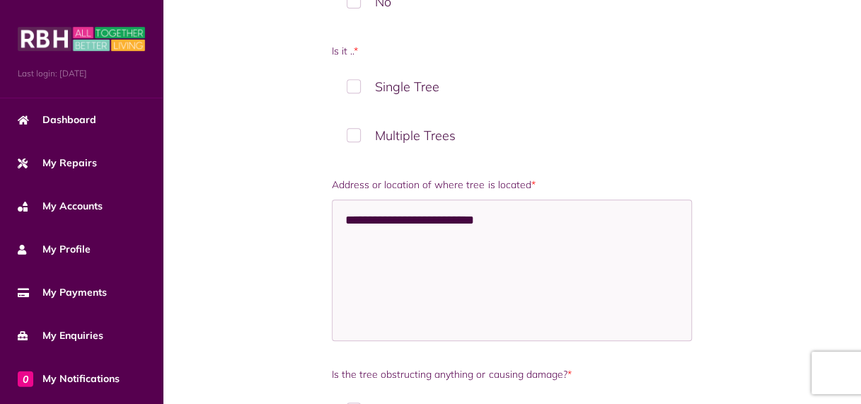
scroll to position [19, 0]
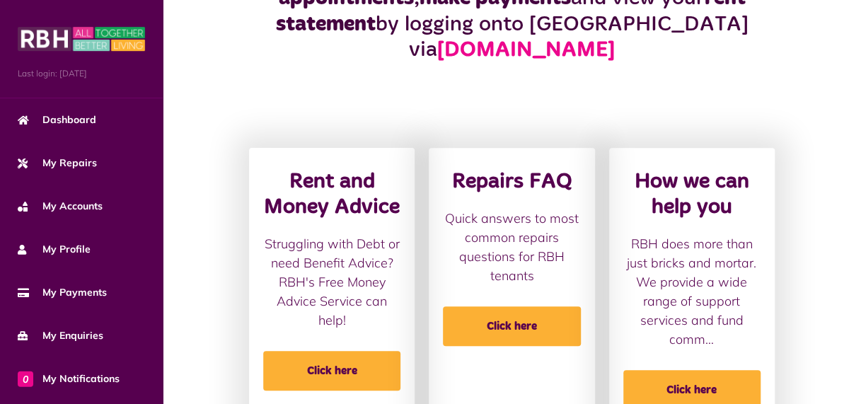
scroll to position [504, 0]
